Goal: Task Accomplishment & Management: Complete application form

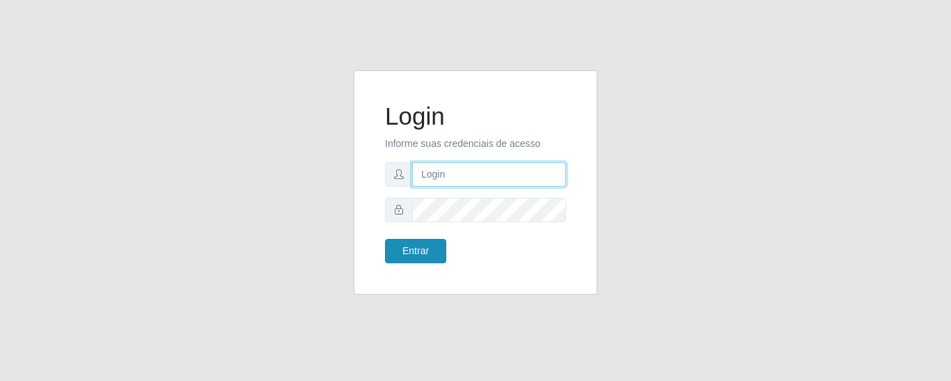
type input "precobom@[PERSON_NAME]"
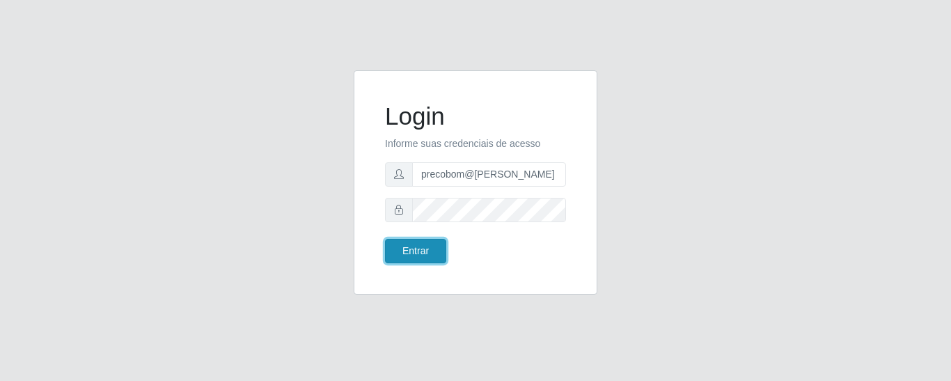
click at [407, 249] on button "Entrar" at bounding box center [415, 251] width 61 height 24
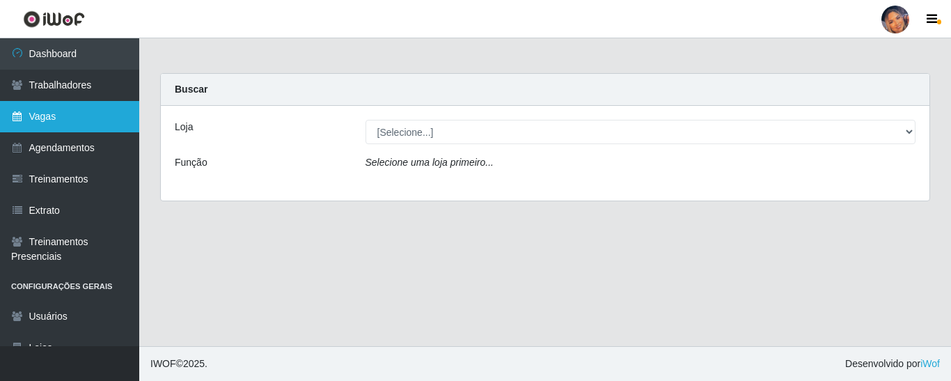
click at [53, 115] on link "Vagas" at bounding box center [69, 116] width 139 height 31
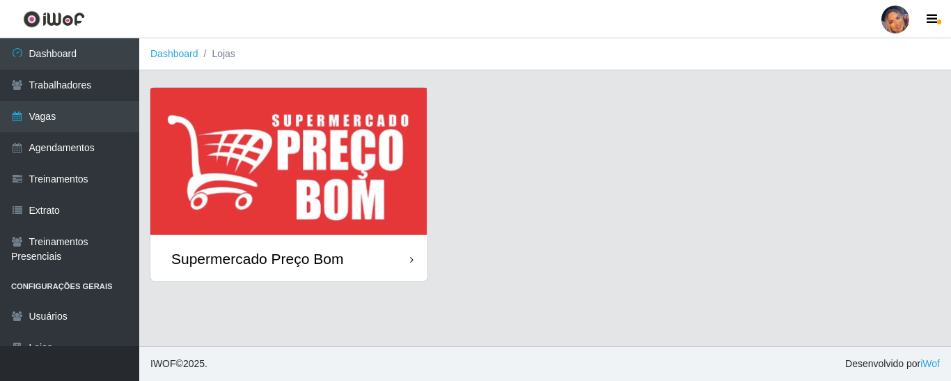
click at [338, 173] on img at bounding box center [288, 162] width 277 height 148
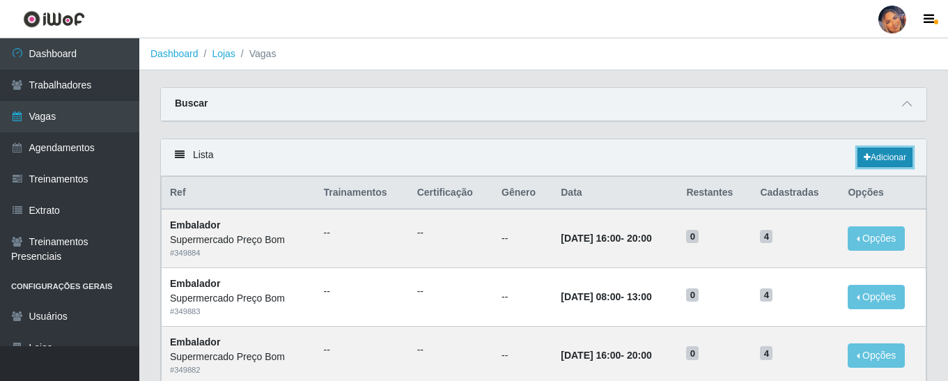
click at [889, 154] on link "Adicionar" at bounding box center [884, 158] width 55 height 20
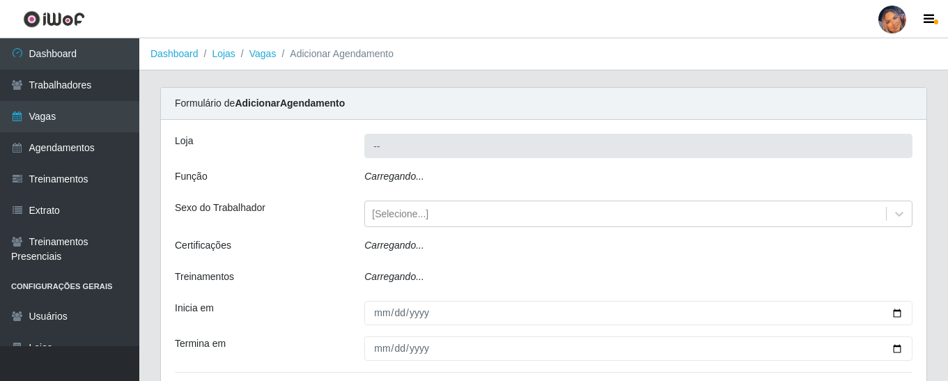
type input "Supermercado Preço Bom"
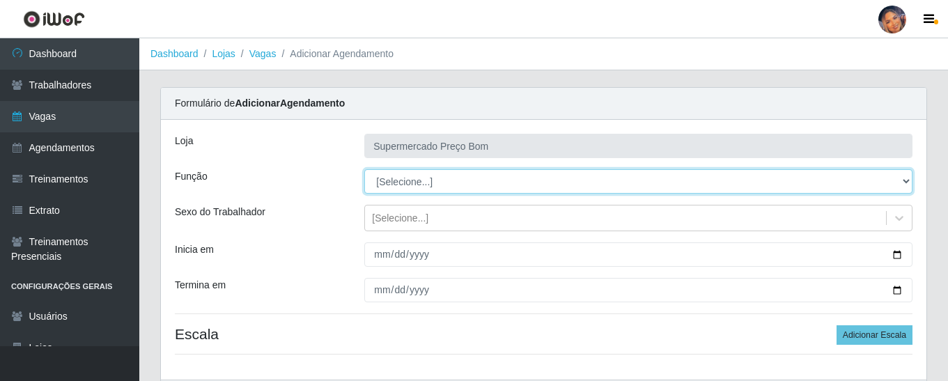
click at [907, 180] on select "[Selecione...] ASG ASG + ASG ++ Balconista Balconista + Balconista ++ Embalador…" at bounding box center [638, 181] width 548 height 24
select select "22"
click at [364, 169] on select "[Selecione...] ASG ASG + ASG ++ Balconista Balconista + Balconista ++ Embalador…" at bounding box center [638, 181] width 548 height 24
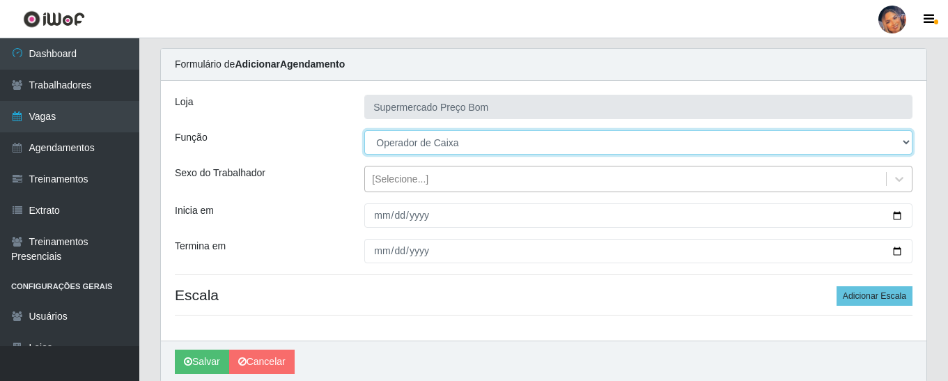
scroll to position [70, 0]
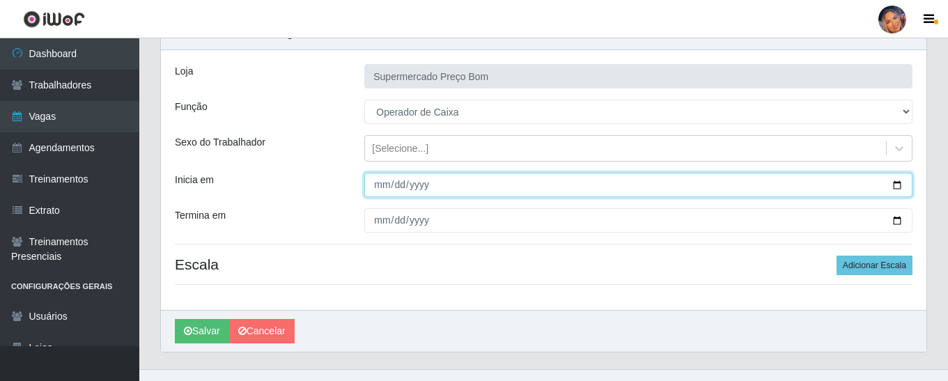
click at [896, 185] on input "Inicia em" at bounding box center [638, 185] width 548 height 24
type input "2025-10-17"
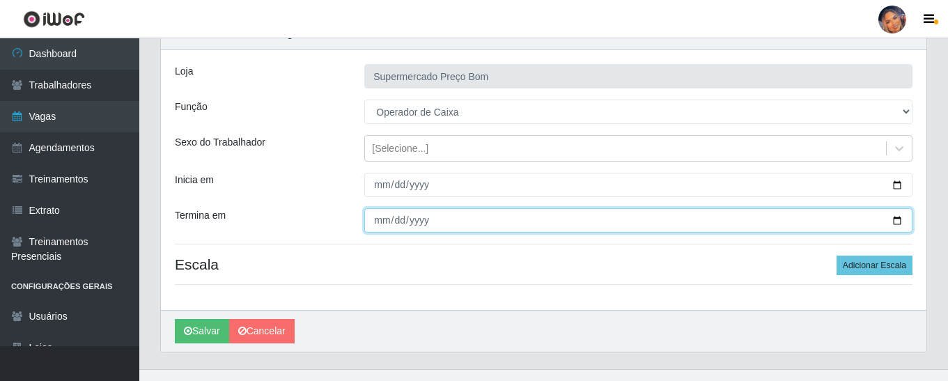
click at [899, 224] on input "Termina em" at bounding box center [638, 220] width 548 height 24
type input "2025-10-17"
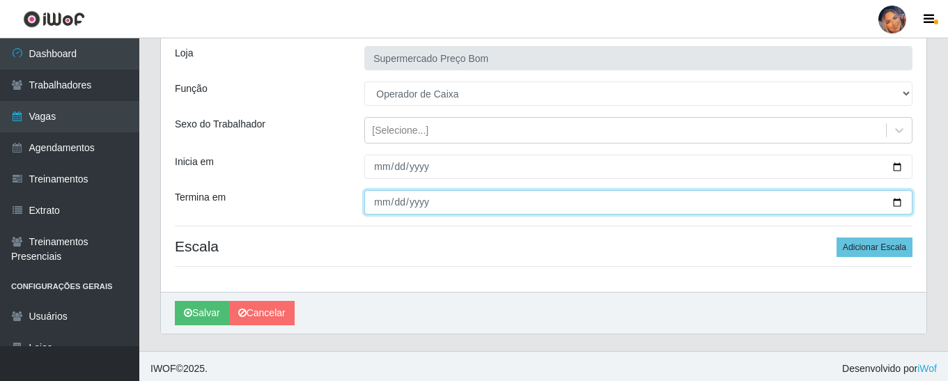
scroll to position [93, 0]
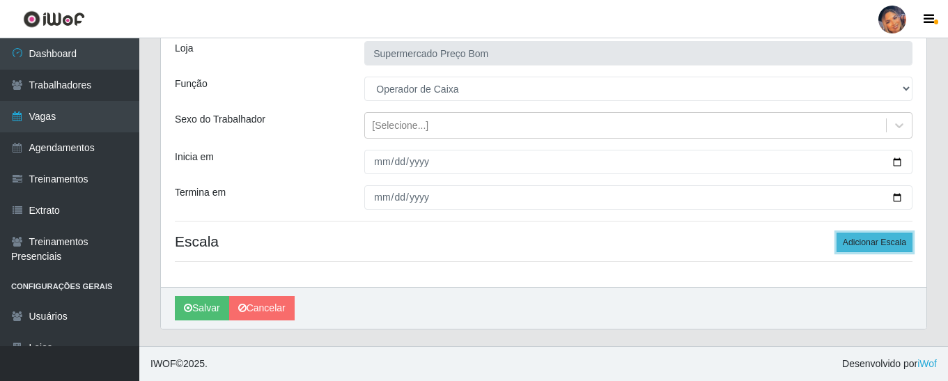
click at [855, 237] on button "Adicionar Escala" at bounding box center [874, 243] width 76 height 20
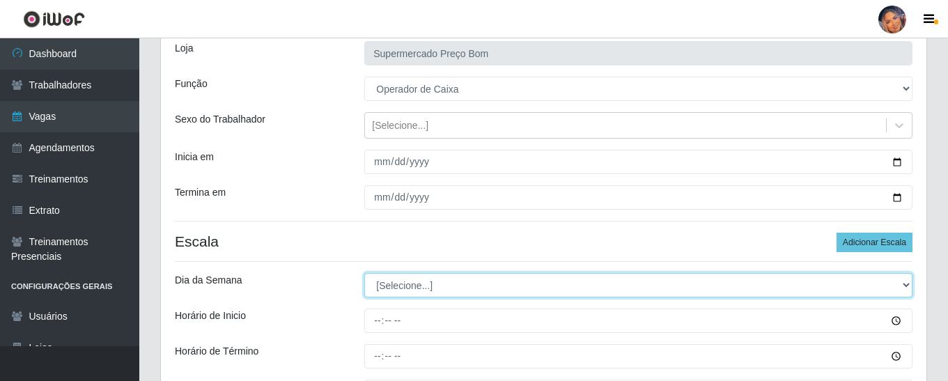
click at [906, 283] on select "[Selecione...] Segunda Terça Quarta Quinta Sexta Sábado Domingo" at bounding box center [638, 285] width 548 height 24
select select "5"
click at [364, 273] on select "[Selecione...] Segunda Terça Quarta Quinta Sexta Sábado Domingo" at bounding box center [638, 285] width 548 height 24
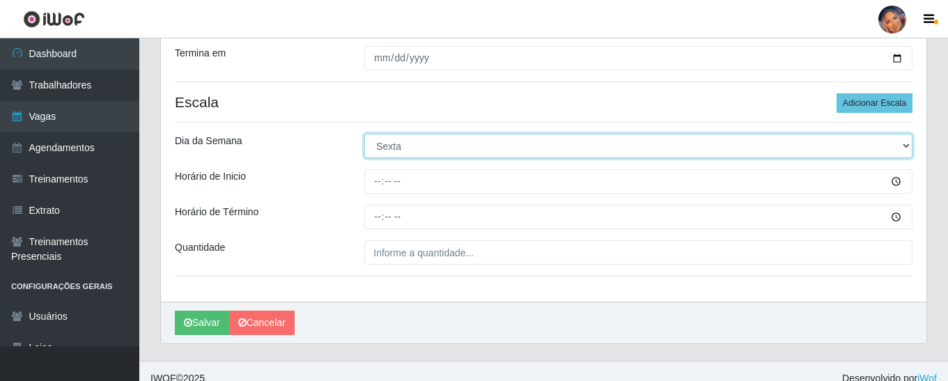
scroll to position [247, 0]
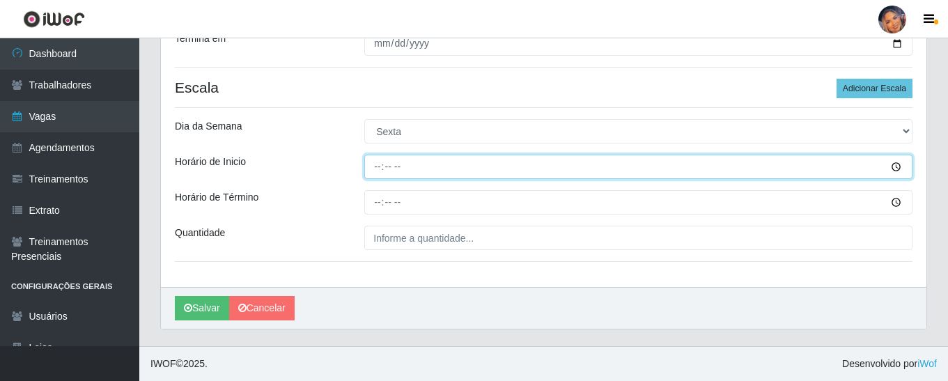
click at [372, 178] on input "Horário de Inicio" at bounding box center [638, 167] width 548 height 24
type input "10:00"
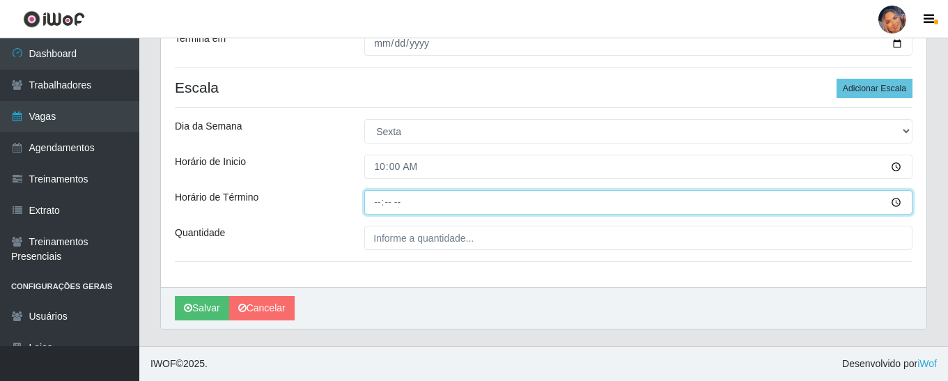
click at [371, 205] on input "Horário de Término" at bounding box center [638, 202] width 548 height 24
type input "15:00"
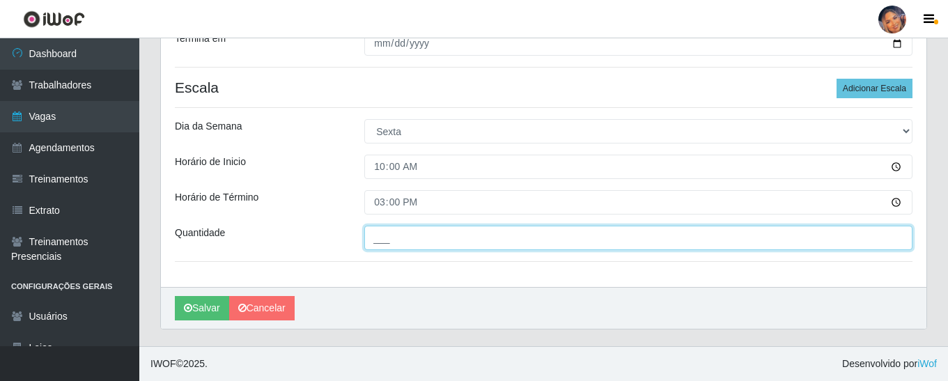
click at [486, 247] on input "___" at bounding box center [638, 238] width 548 height 24
type input "1__"
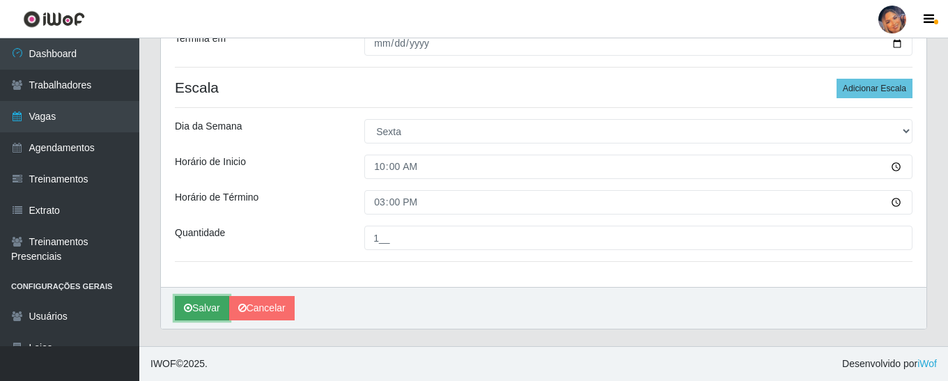
click at [208, 311] on button "Salvar" at bounding box center [202, 308] width 54 height 24
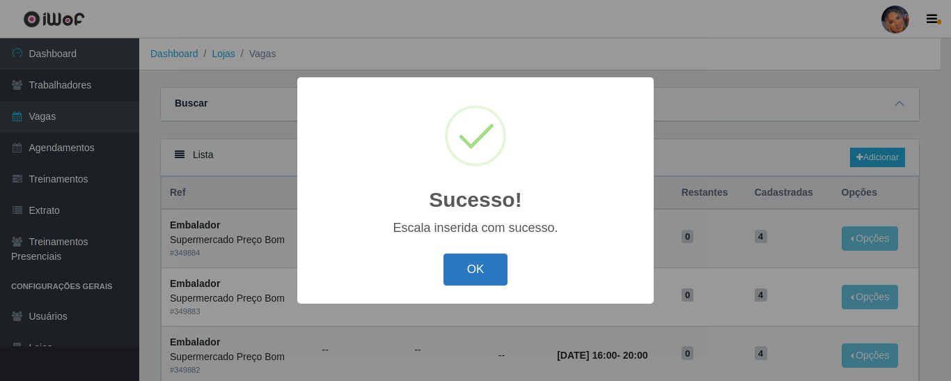
click at [494, 260] on button "OK" at bounding box center [476, 270] width 65 height 33
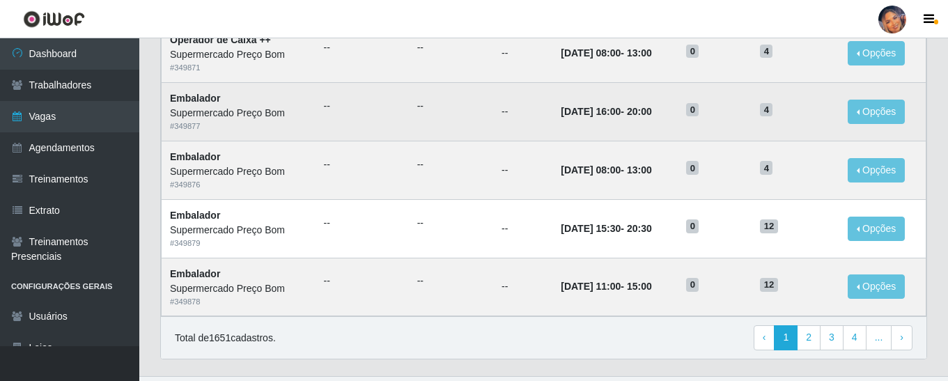
scroll to position [800, 0]
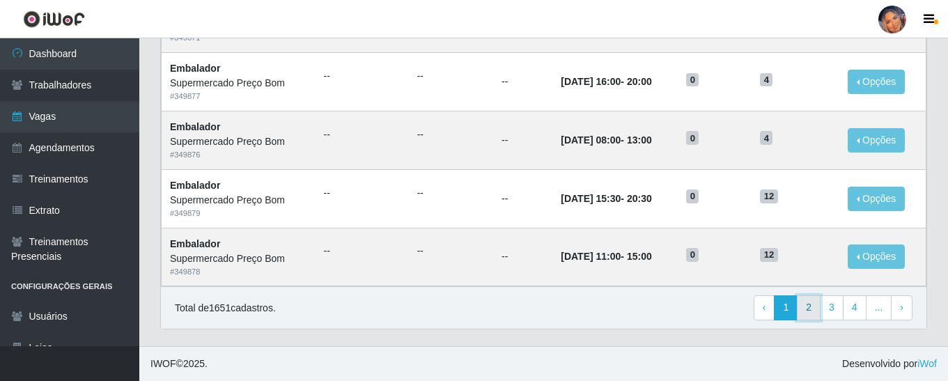
click at [809, 303] on link "2" at bounding box center [809, 307] width 24 height 25
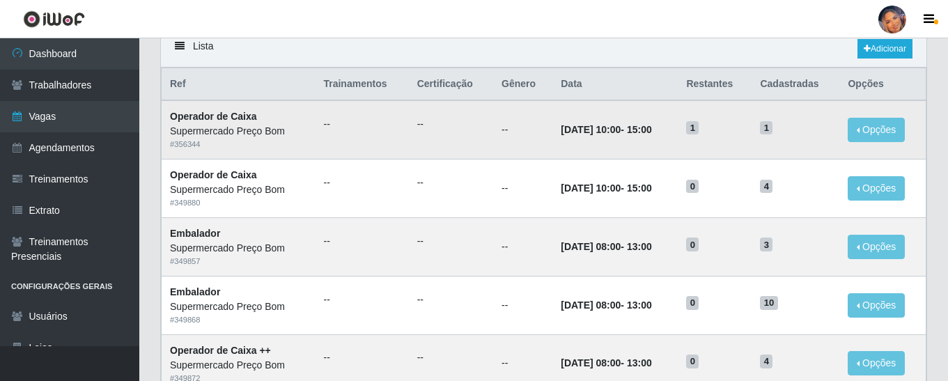
scroll to position [139, 0]
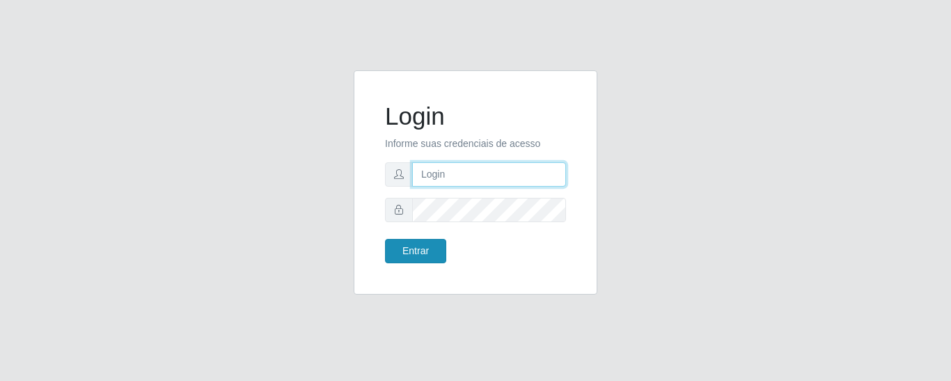
type input "precobom@rejane"
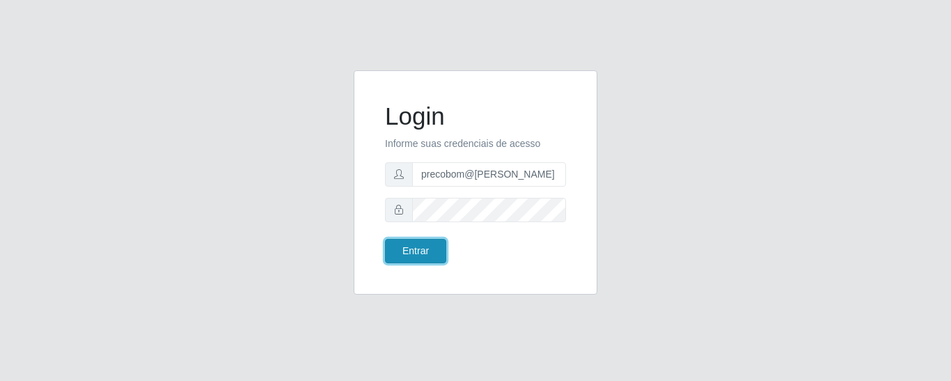
click at [409, 246] on button "Entrar" at bounding box center [415, 251] width 61 height 24
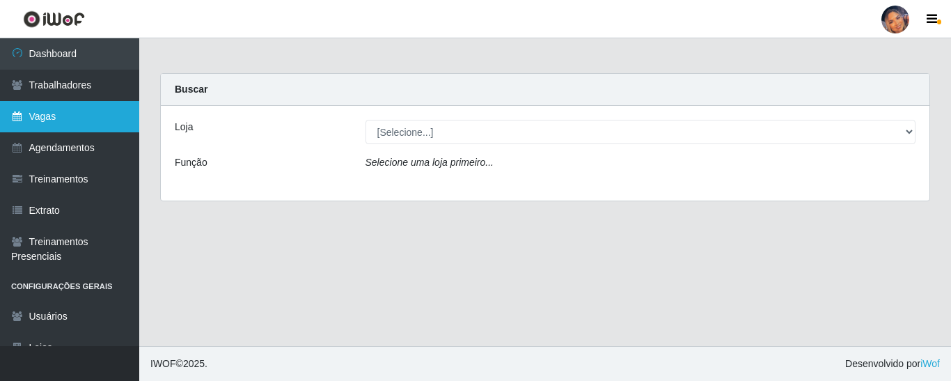
click at [68, 114] on link "Vagas" at bounding box center [69, 116] width 139 height 31
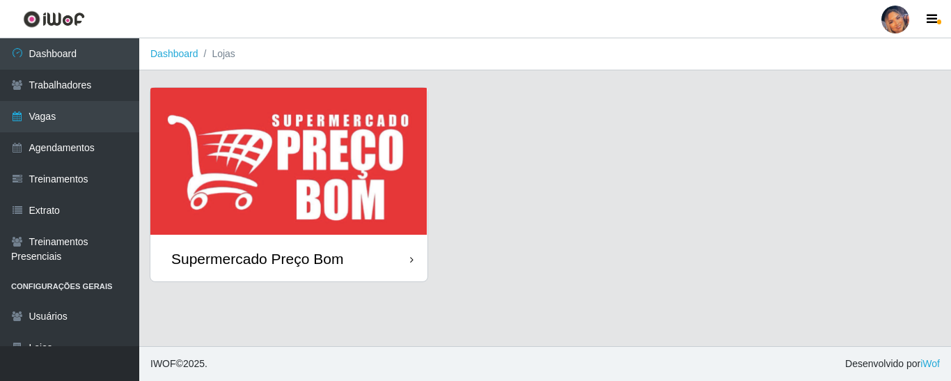
click at [368, 154] on img at bounding box center [288, 162] width 277 height 148
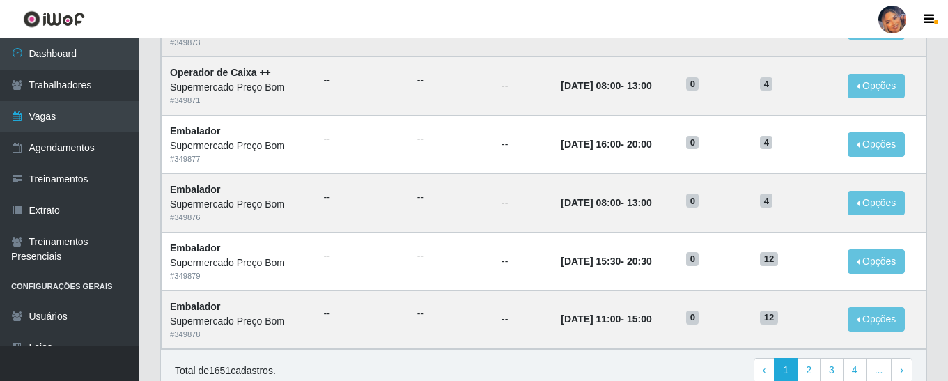
scroll to position [800, 0]
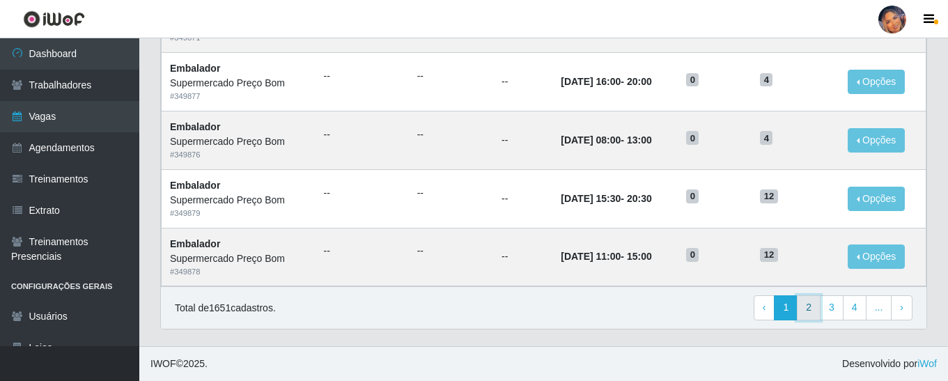
click at [809, 309] on link "2" at bounding box center [809, 307] width 24 height 25
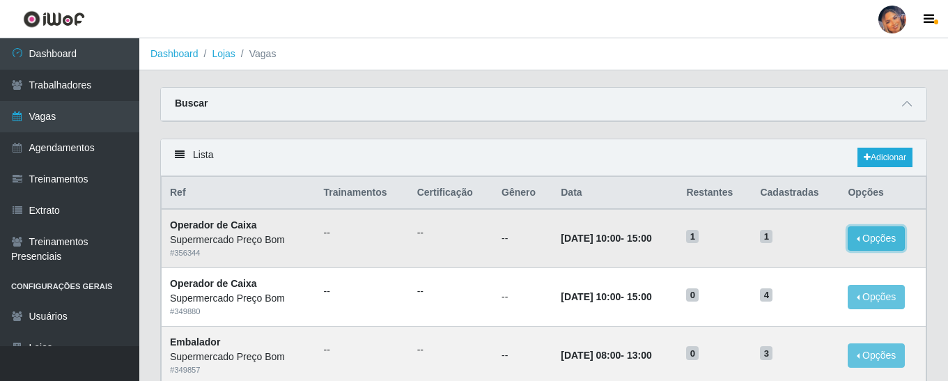
click at [873, 235] on button "Opções" at bounding box center [876, 238] width 57 height 24
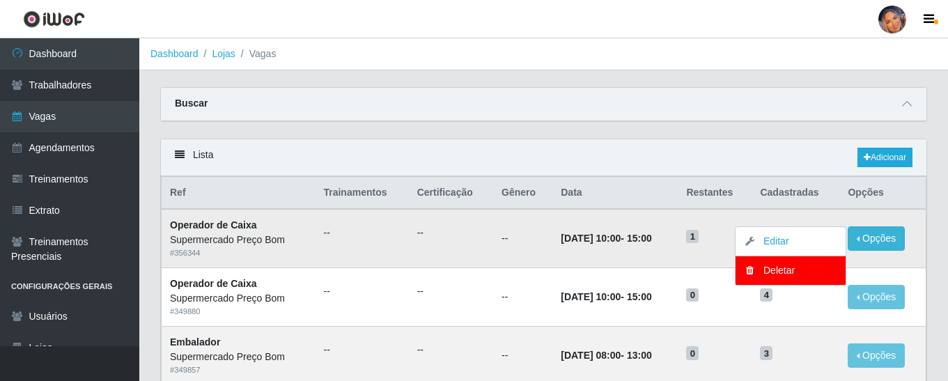
click at [493, 244] on td "--" at bounding box center [522, 238] width 59 height 59
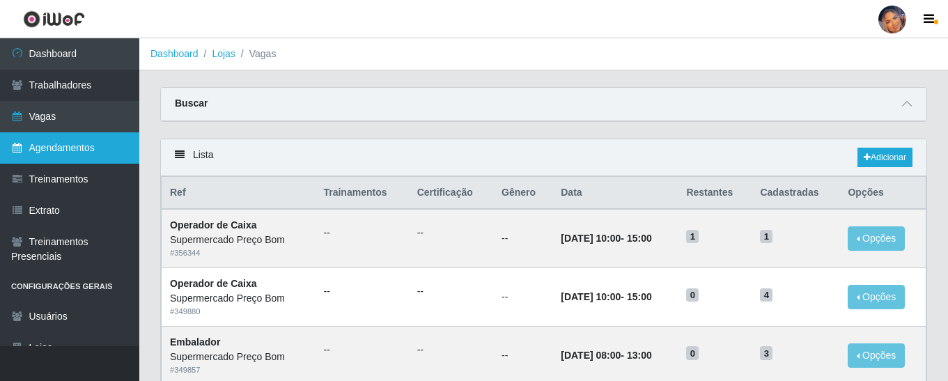
click at [64, 148] on link "Agendamentos" at bounding box center [69, 147] width 139 height 31
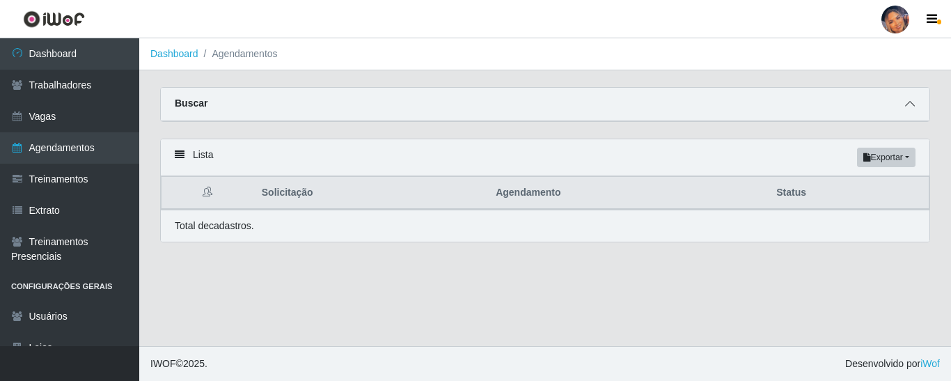
click at [914, 104] on icon at bounding box center [910, 104] width 10 height 10
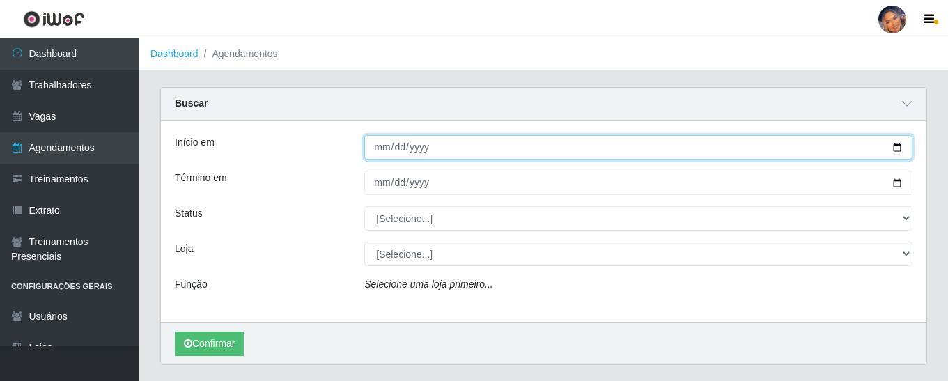
click at [896, 146] on input "Início em" at bounding box center [638, 147] width 548 height 24
type input "2025-10-17"
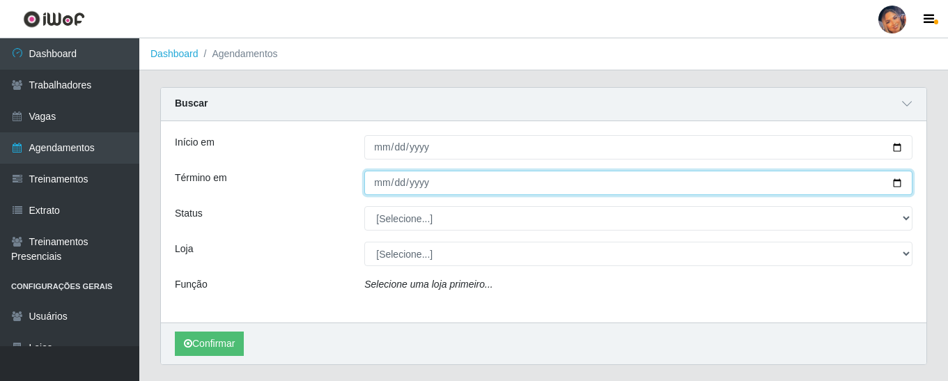
drag, startPoint x: 897, startPoint y: 177, endPoint x: 893, endPoint y: 184, distance: 8.1
click at [894, 182] on input "Término em" at bounding box center [638, 183] width 548 height 24
type input "2025-10-17"
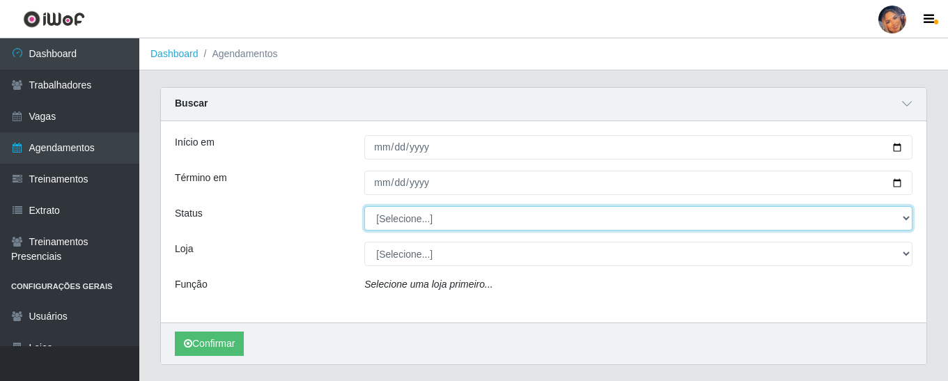
click at [455, 216] on select "[Selecione...] AGENDADO AGUARDANDO LIBERAR EM ANDAMENTO EM REVISÃO FINALIZADO C…" at bounding box center [638, 218] width 548 height 24
select select "AGENDADO"
click at [364, 207] on select "[Selecione...] AGENDADO AGUARDANDO LIBERAR EM ANDAMENTO EM REVISÃO FINALIZADO C…" at bounding box center [638, 218] width 548 height 24
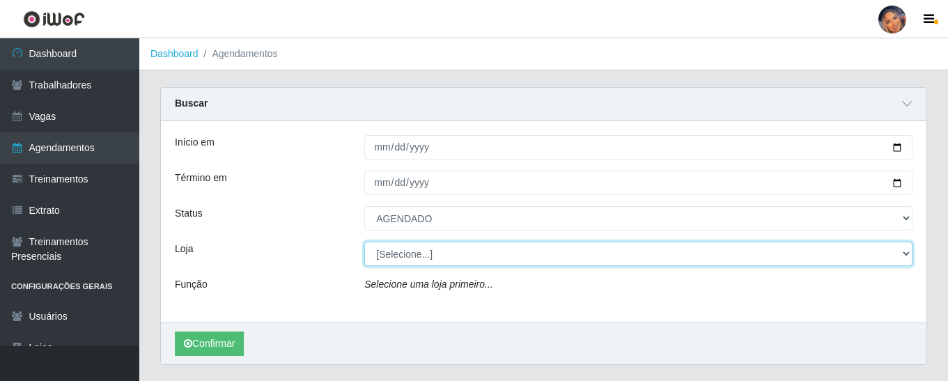
click at [431, 255] on select "[Selecione...] Supermercado Preço Bom" at bounding box center [638, 254] width 548 height 24
select select "169"
click at [364, 242] on select "[Selecione...] Supermercado Preço Bom" at bounding box center [638, 254] width 548 height 24
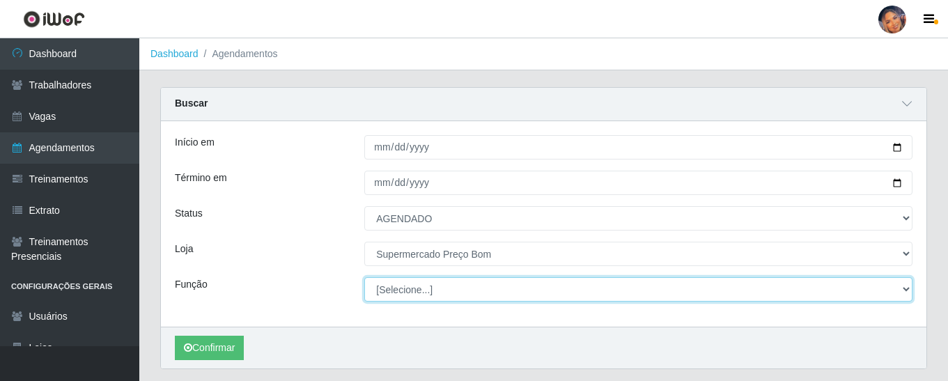
click at [400, 288] on select "[Selecione...] ASG ASG + ASG ++ Balconista Balconista + Balconista ++ Embalador…" at bounding box center [638, 289] width 548 height 24
select select "22"
click at [364, 278] on select "[Selecione...] ASG ASG + ASG ++ Balconista Balconista + Balconista ++ Embalador…" at bounding box center [638, 289] width 548 height 24
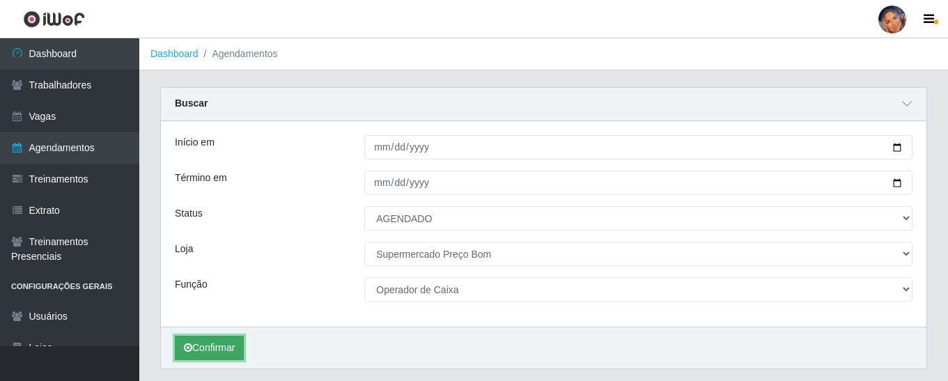
click at [211, 343] on button "Confirmar" at bounding box center [209, 348] width 69 height 24
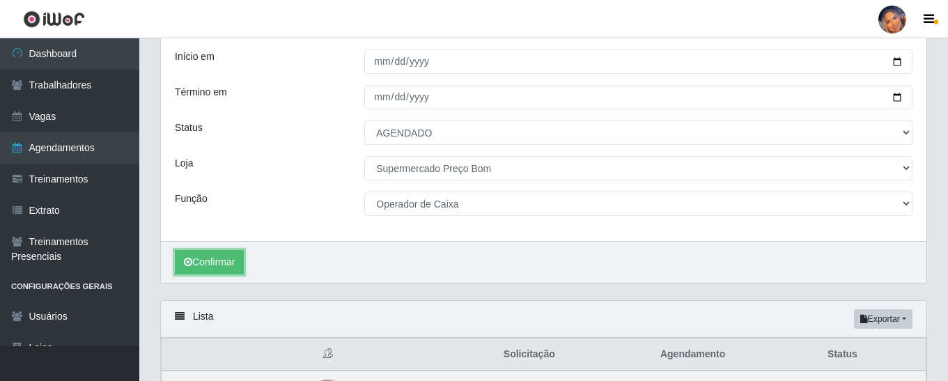
scroll to position [60, 0]
